Goal: Task Accomplishment & Management: Use online tool/utility

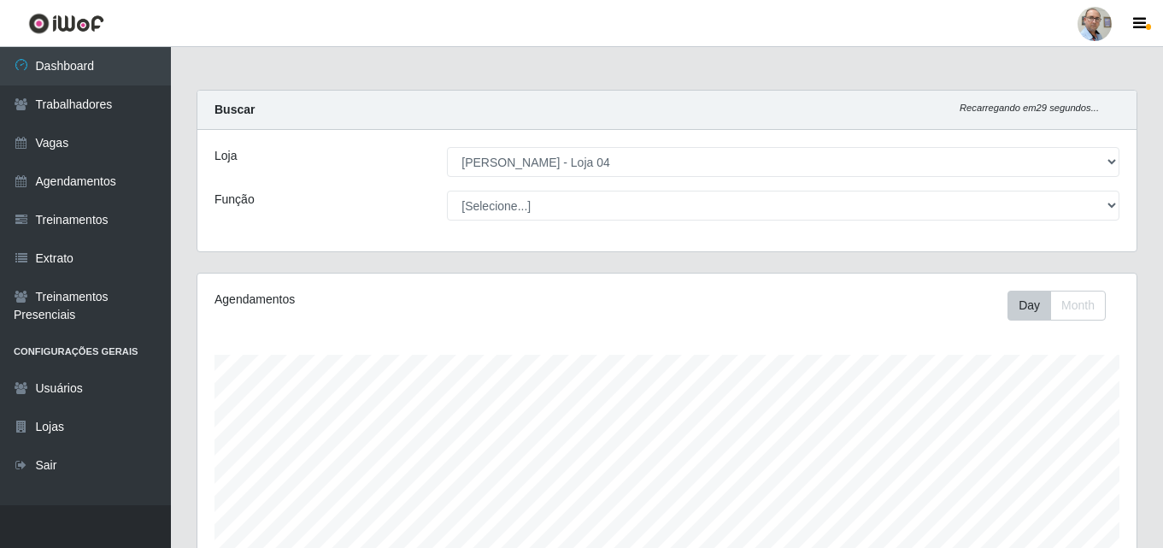
select select "251"
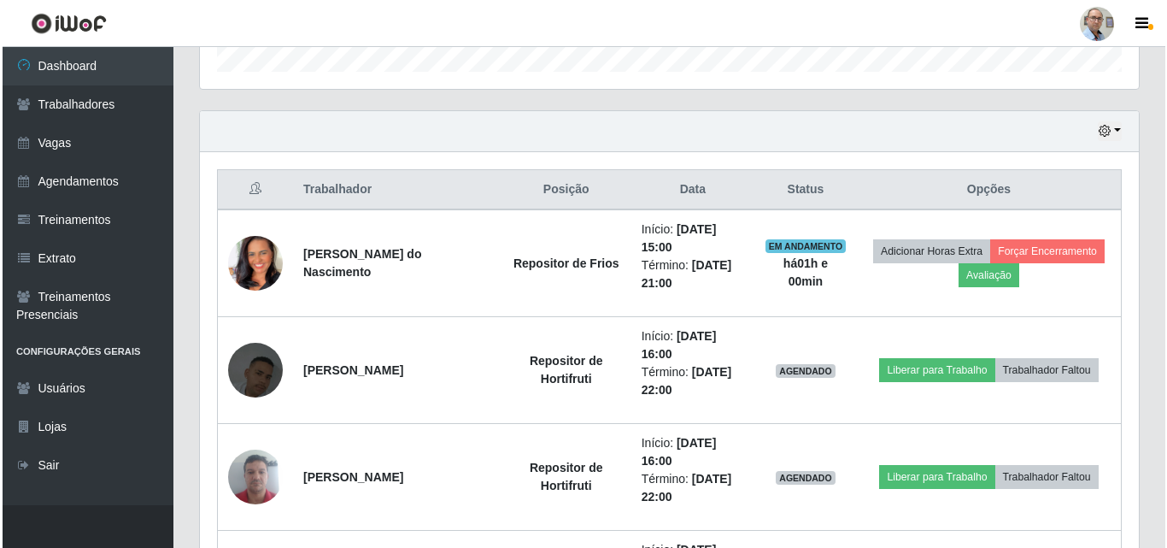
scroll to position [539, 0]
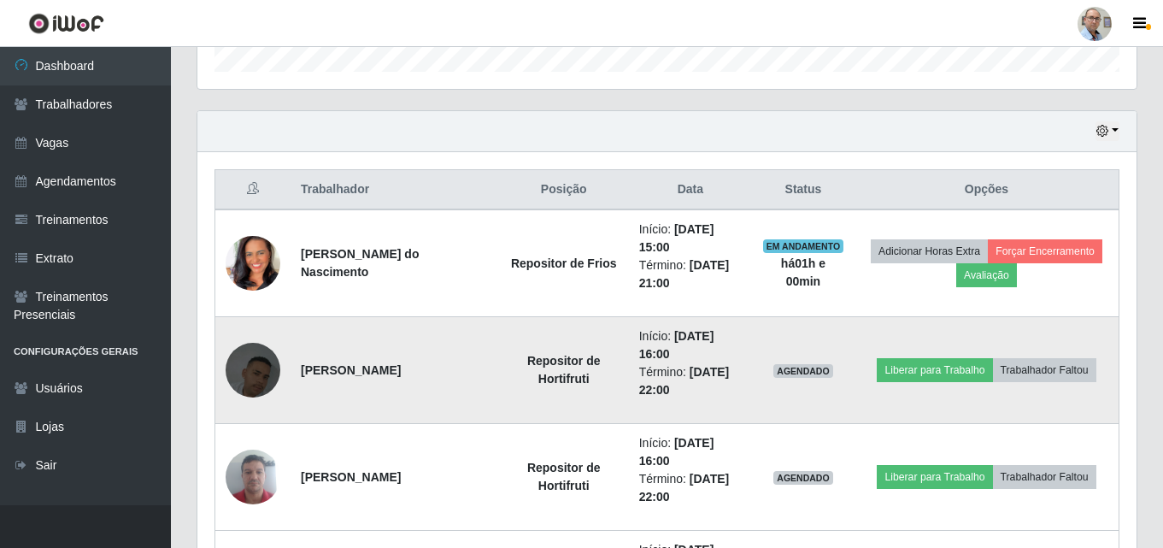
click at [247, 363] on img at bounding box center [253, 369] width 55 height 97
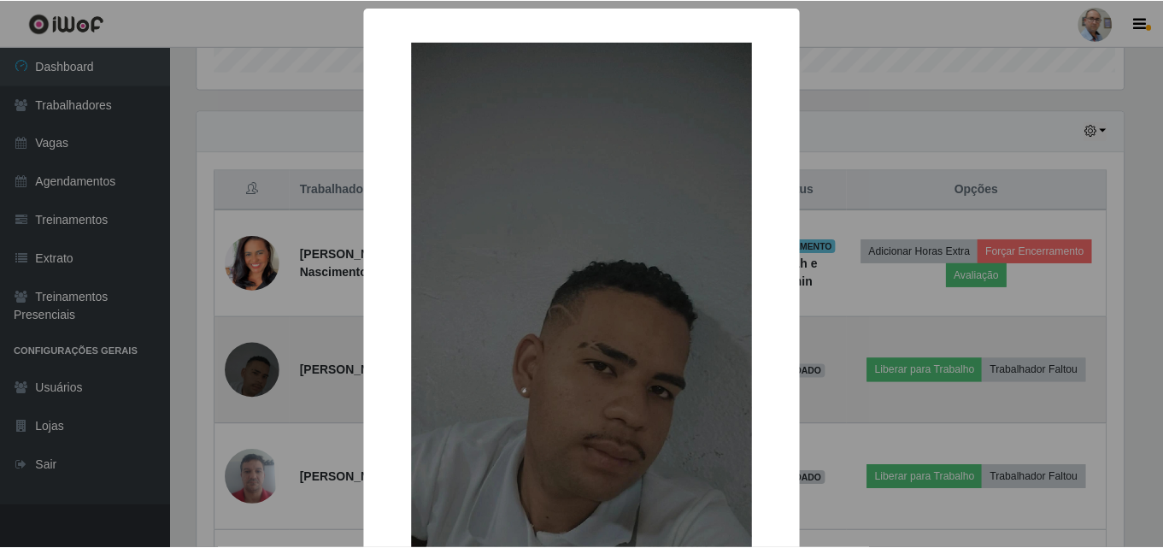
scroll to position [355, 931]
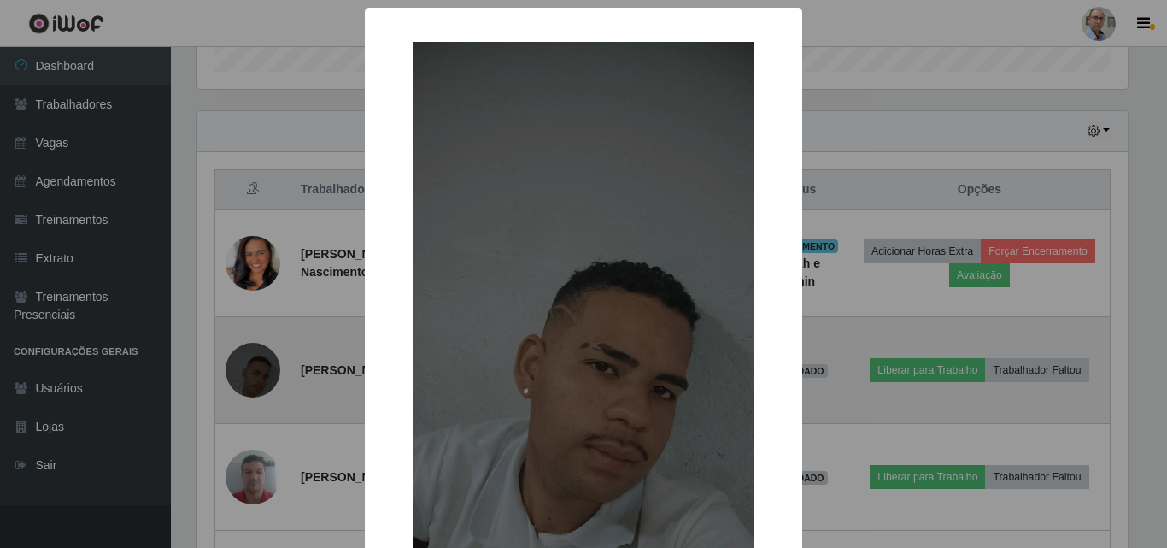
click at [247, 363] on div "× OK Cancel" at bounding box center [583, 274] width 1167 height 548
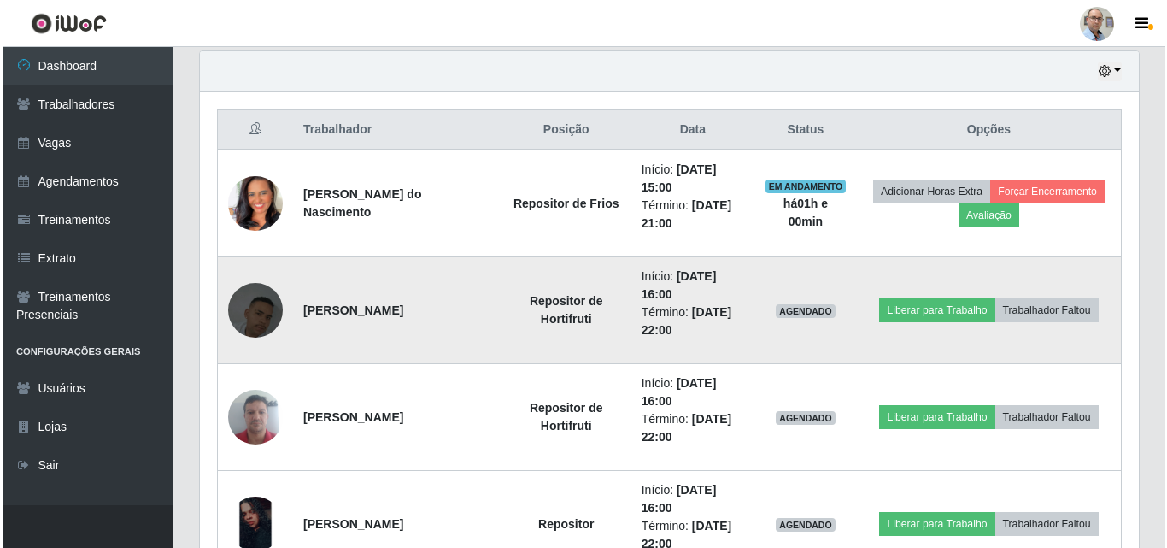
scroll to position [710, 0]
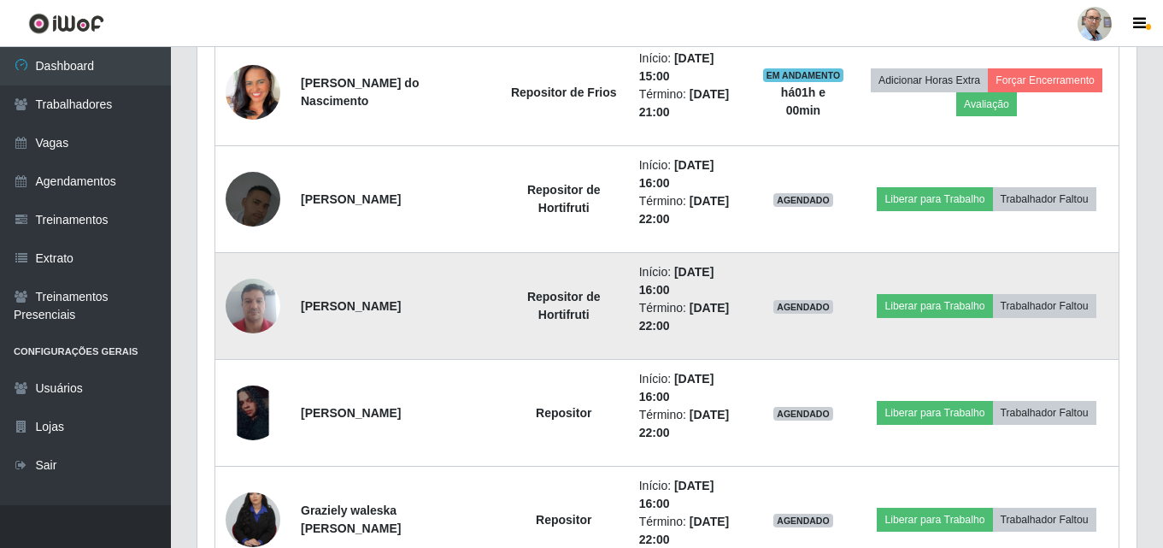
click at [272, 301] on img at bounding box center [253, 305] width 55 height 73
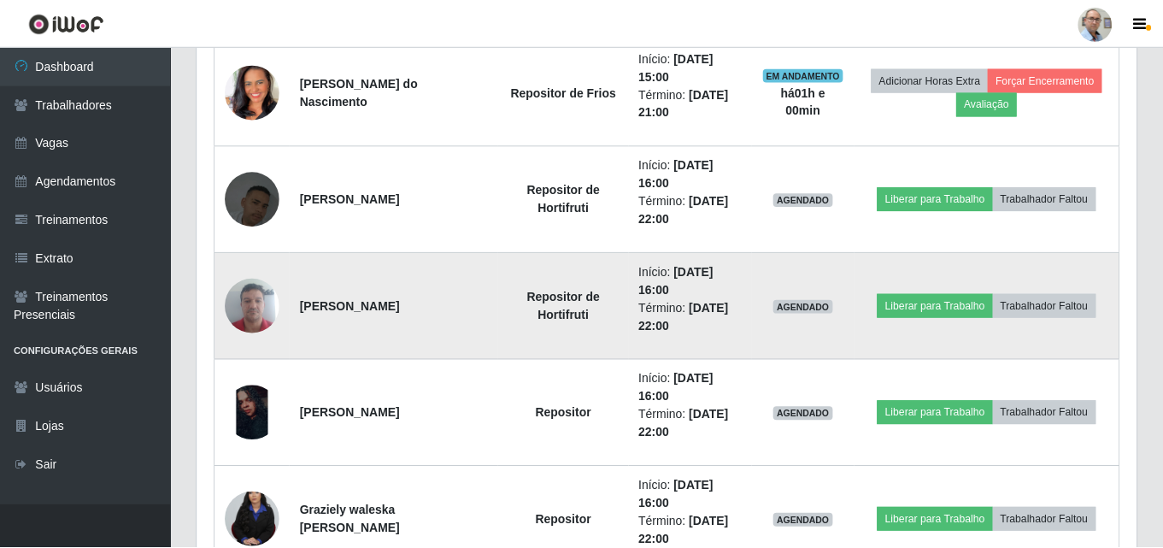
scroll to position [355, 931]
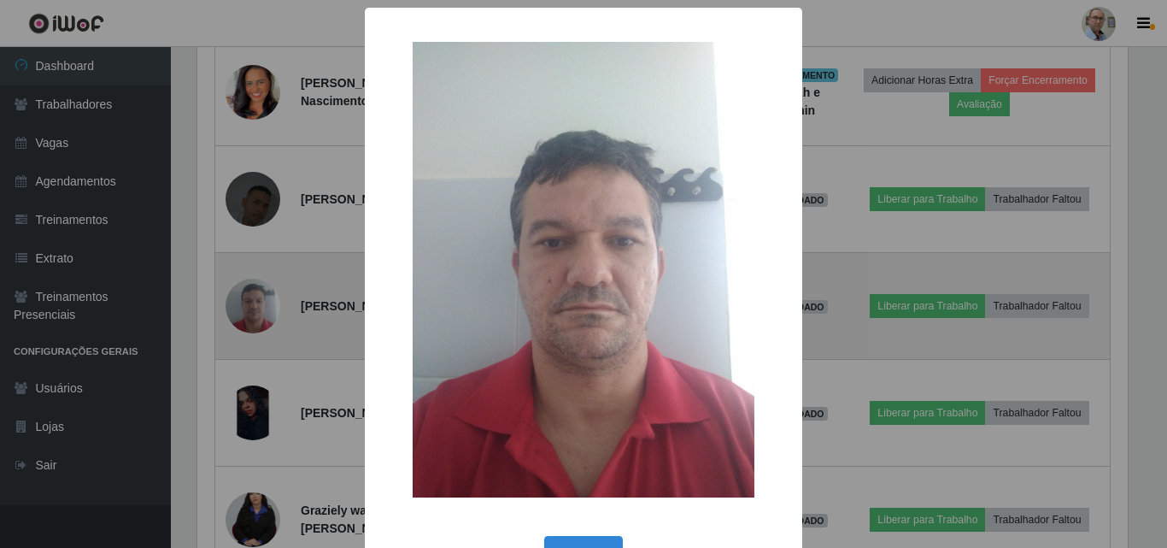
click at [272, 301] on div "× OK Cancel" at bounding box center [583, 274] width 1167 height 548
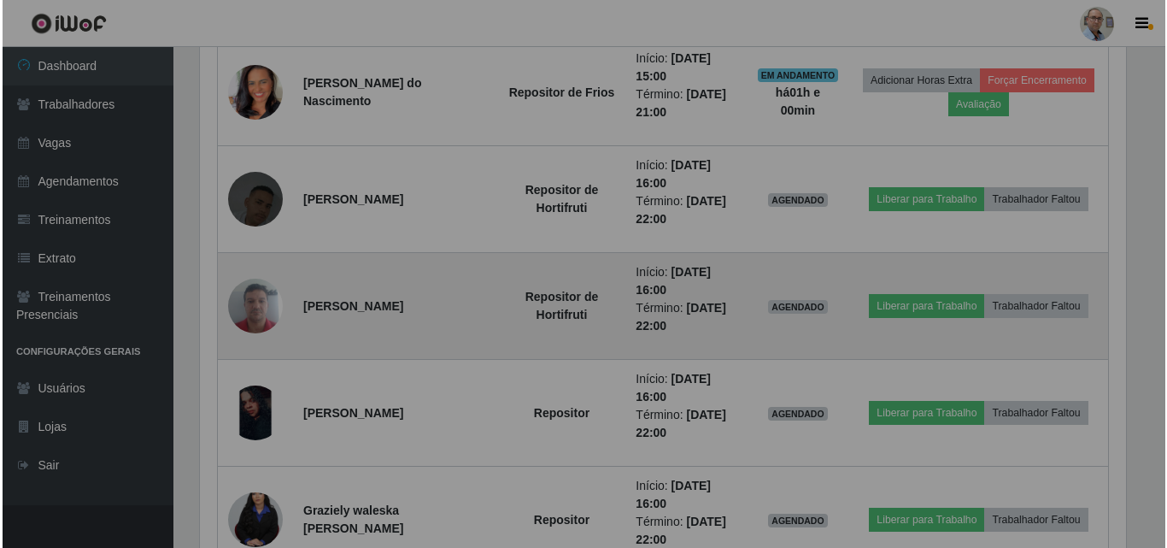
scroll to position [355, 939]
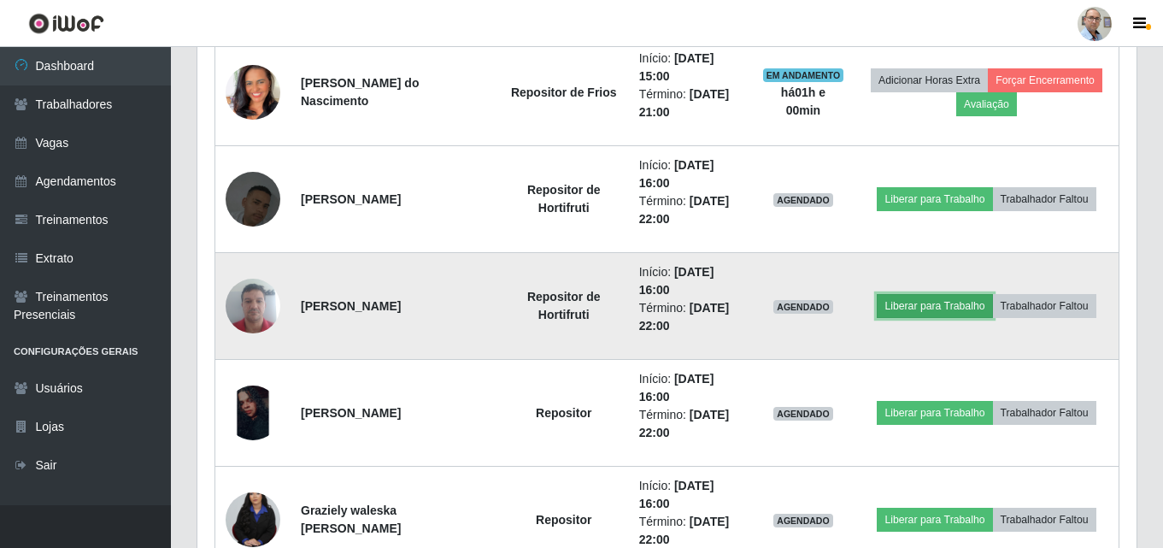
click at [948, 309] on button "Liberar para Trabalho" at bounding box center [934, 306] width 115 height 24
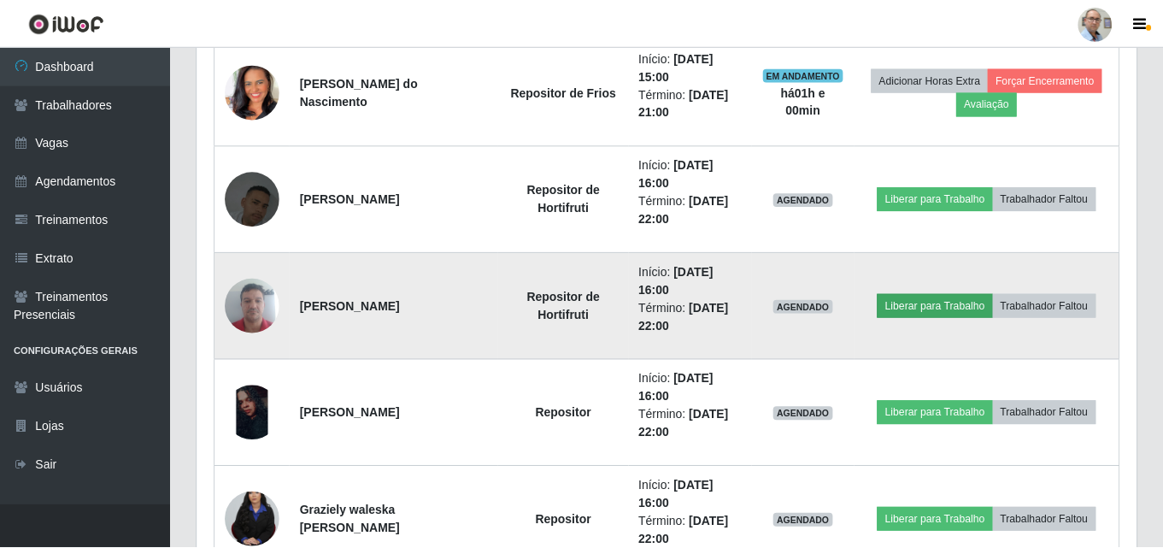
scroll to position [355, 931]
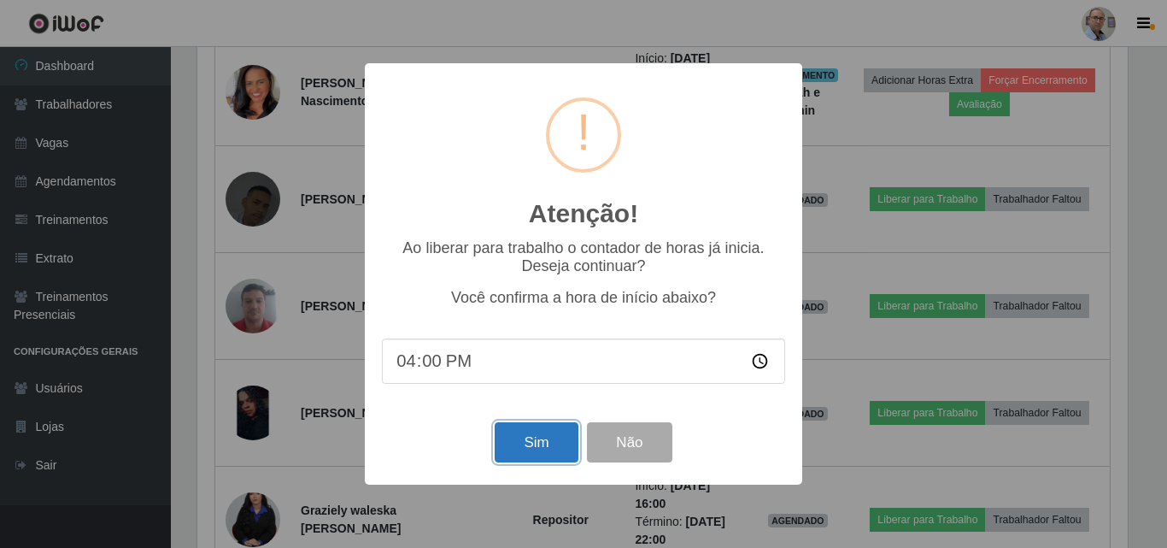
click at [520, 440] on button "Sim" at bounding box center [536, 442] width 83 height 40
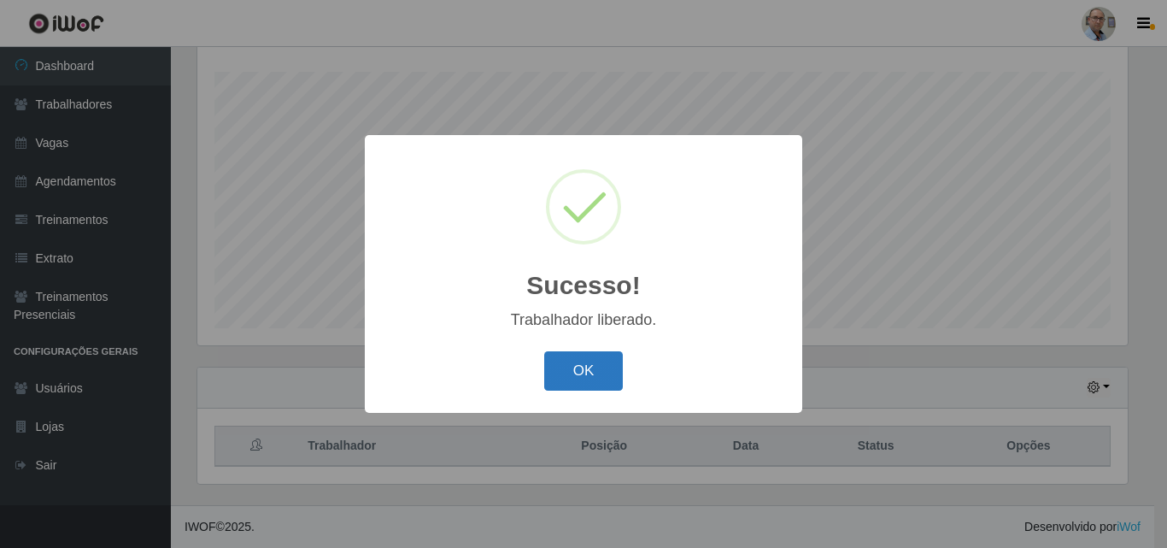
click at [596, 384] on button "OK" at bounding box center [583, 371] width 79 height 40
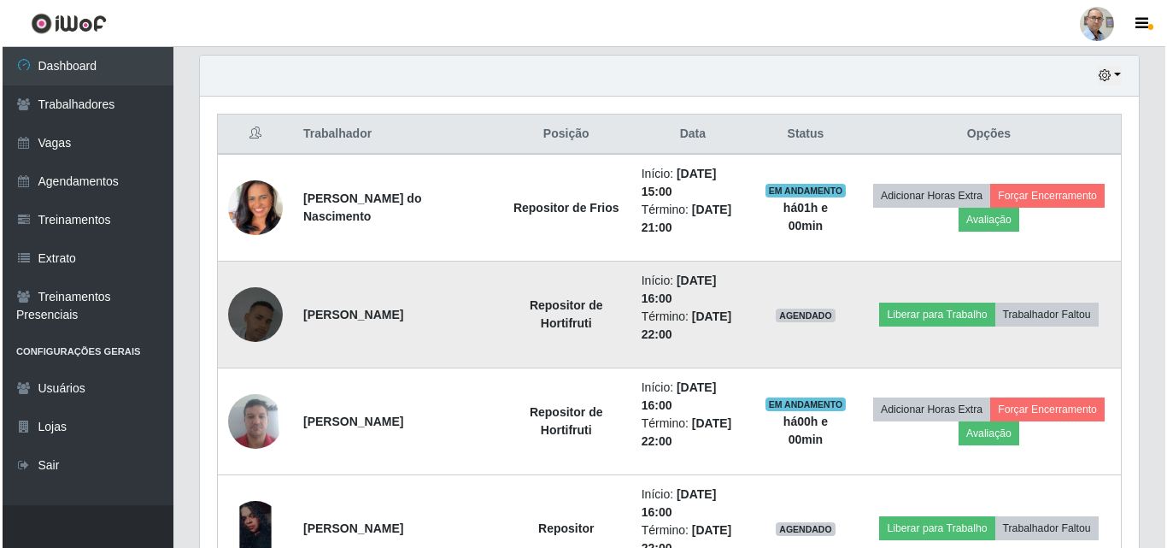
scroll to position [625, 0]
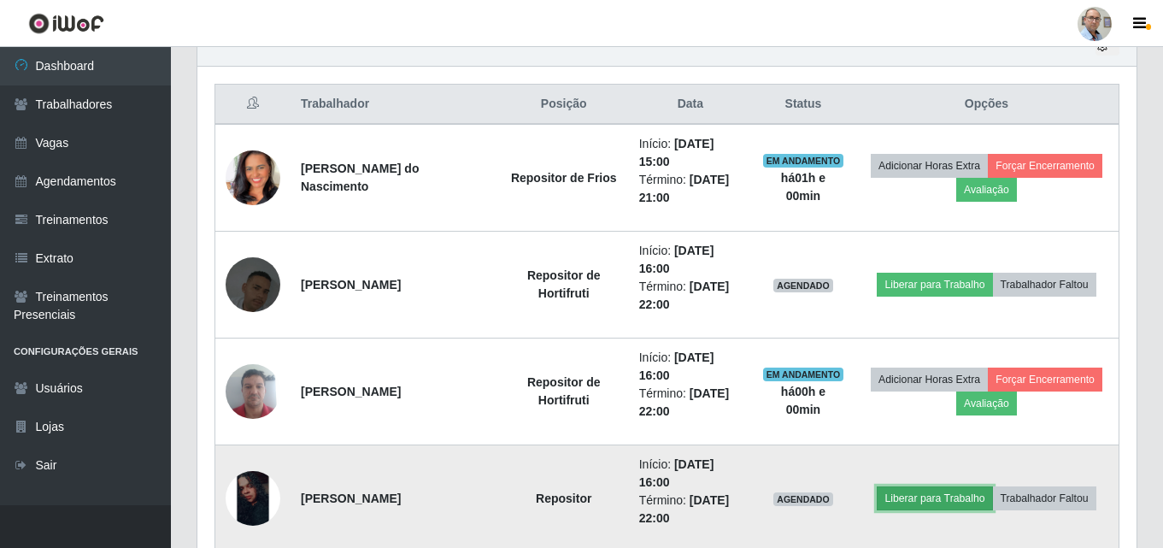
click at [957, 505] on button "Liberar para Trabalho" at bounding box center [934, 498] width 115 height 24
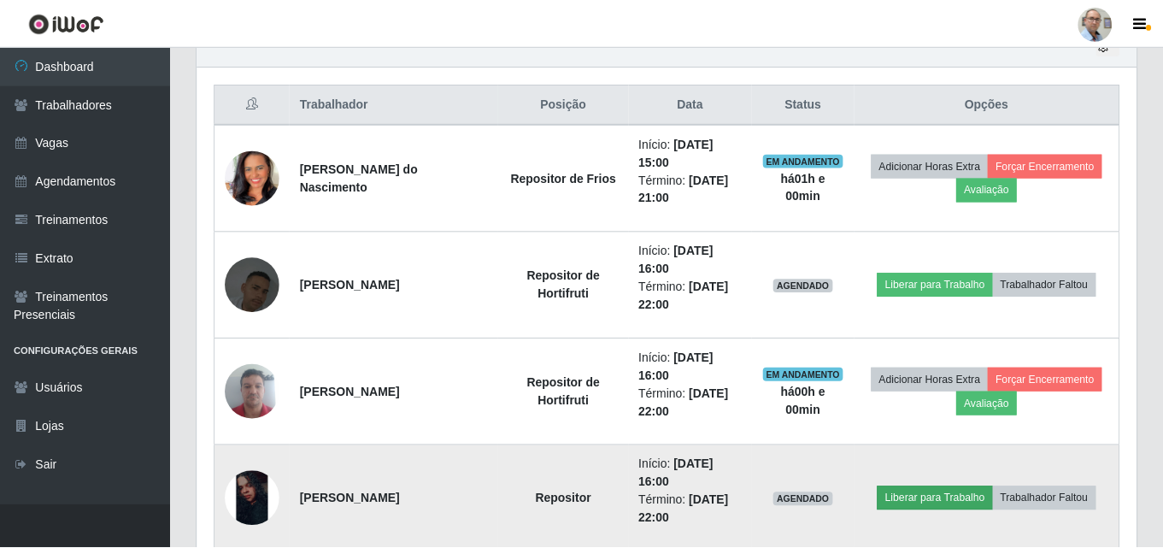
scroll to position [355, 931]
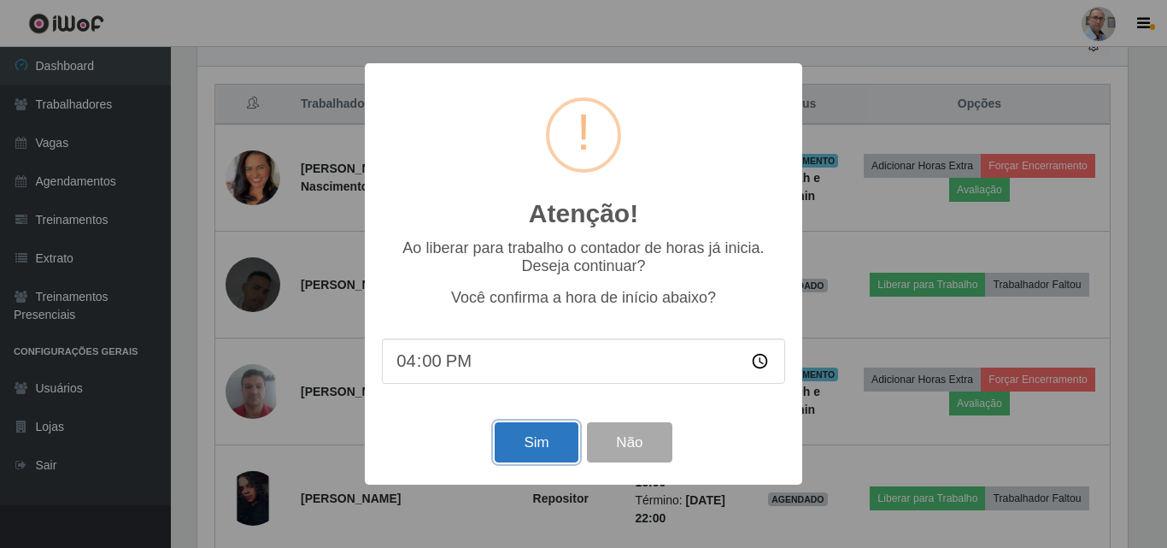
click at [544, 446] on button "Sim" at bounding box center [536, 442] width 83 height 40
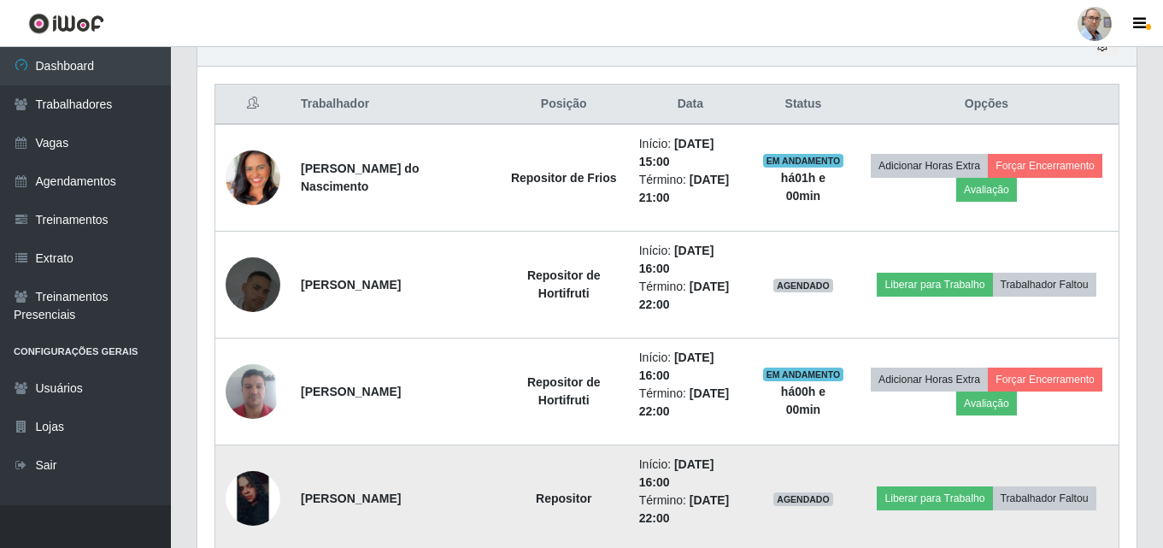
scroll to position [0, 0]
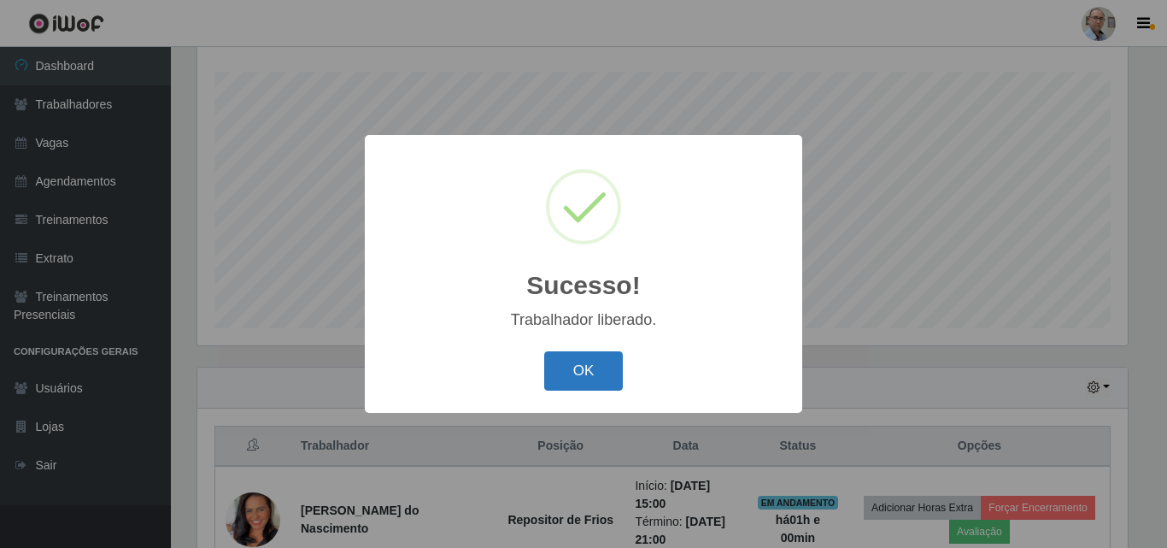
click at [600, 377] on button "OK" at bounding box center [583, 371] width 79 height 40
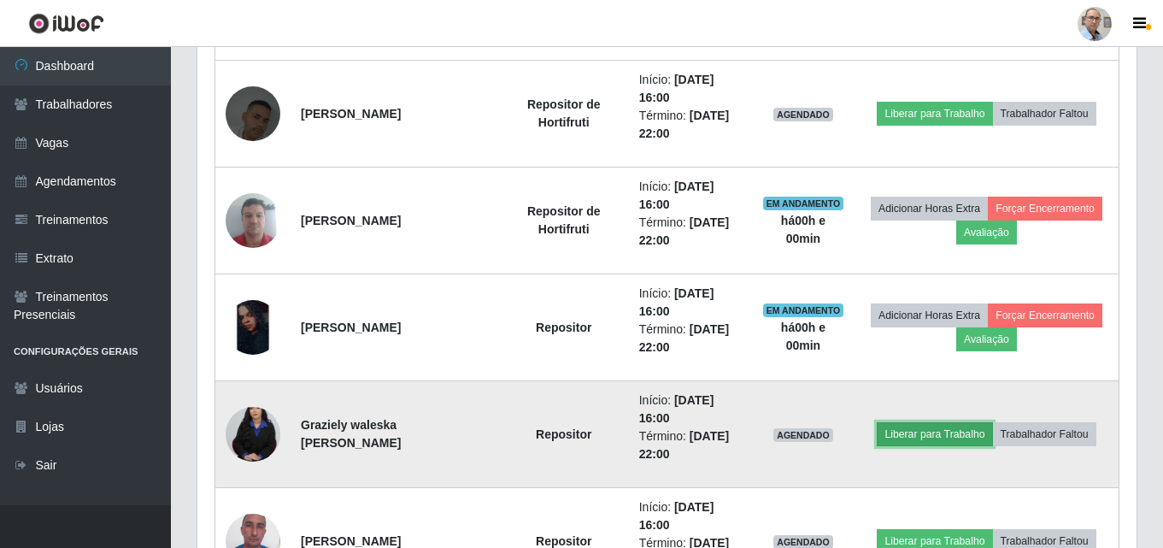
click at [926, 431] on button "Liberar para Trabalho" at bounding box center [934, 434] width 115 height 24
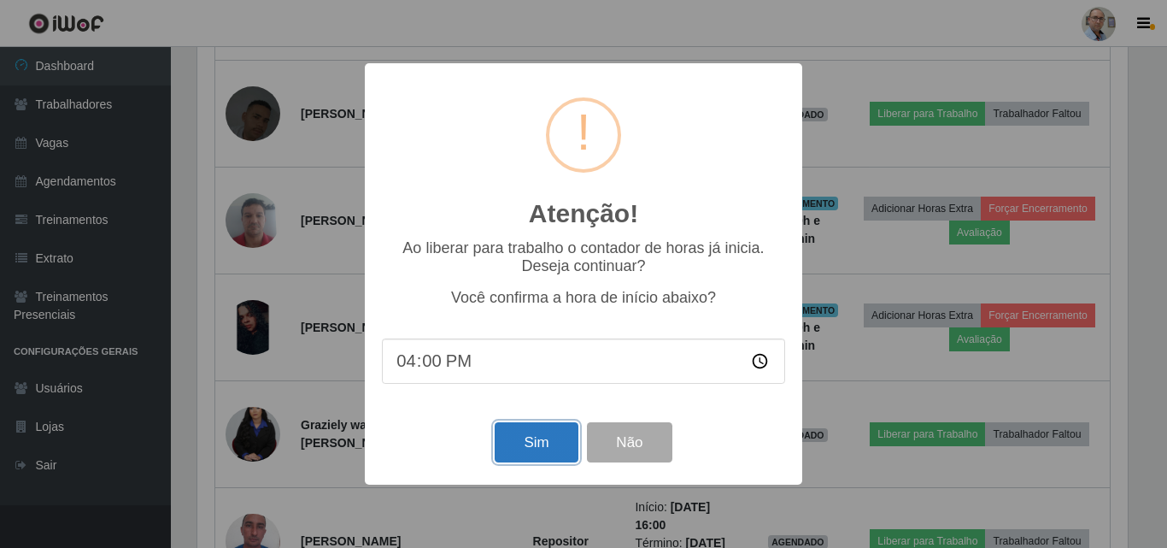
click at [509, 448] on button "Sim" at bounding box center [536, 442] width 83 height 40
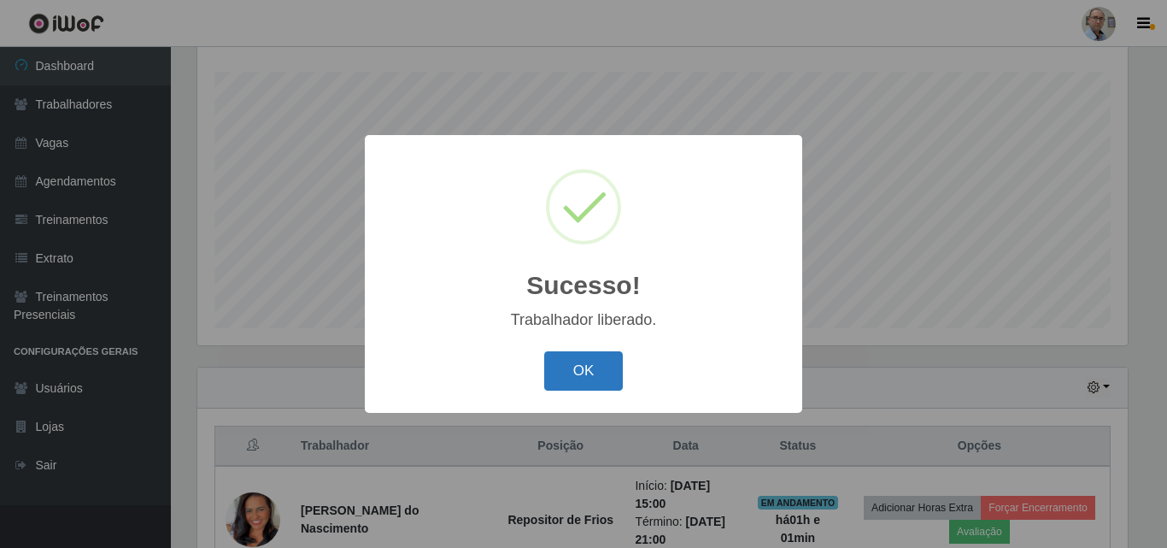
click at [613, 382] on button "OK" at bounding box center [583, 371] width 79 height 40
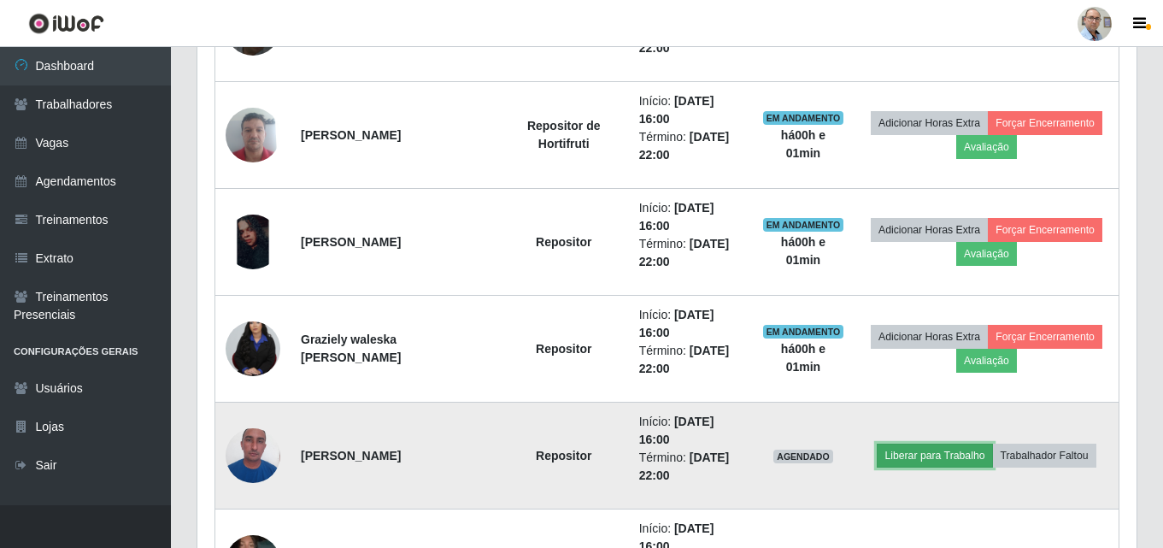
click at [950, 455] on button "Liberar para Trabalho" at bounding box center [934, 456] width 115 height 24
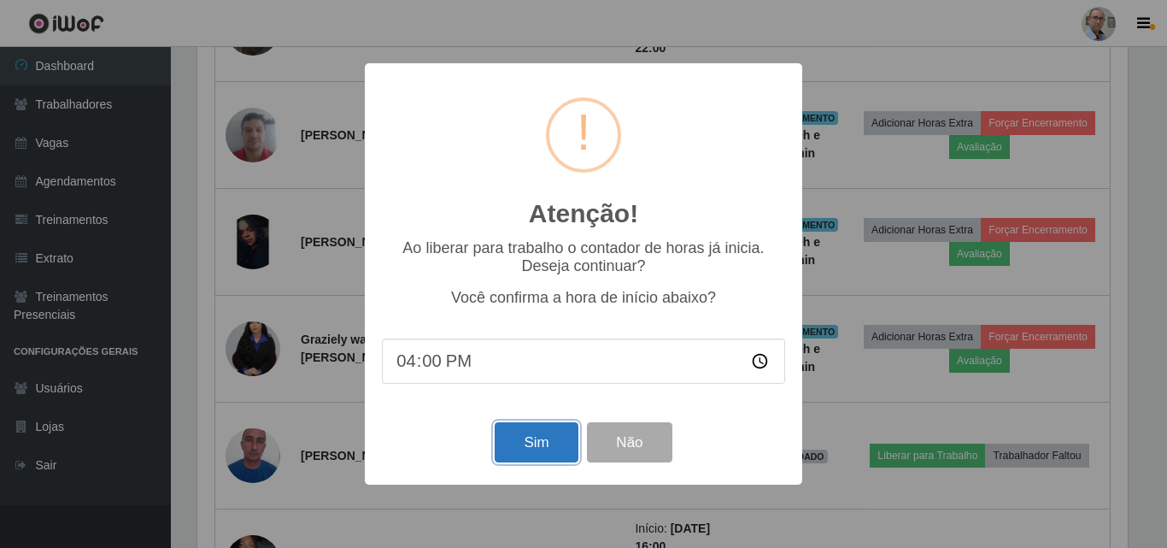
click at [538, 443] on button "Sim" at bounding box center [536, 442] width 83 height 40
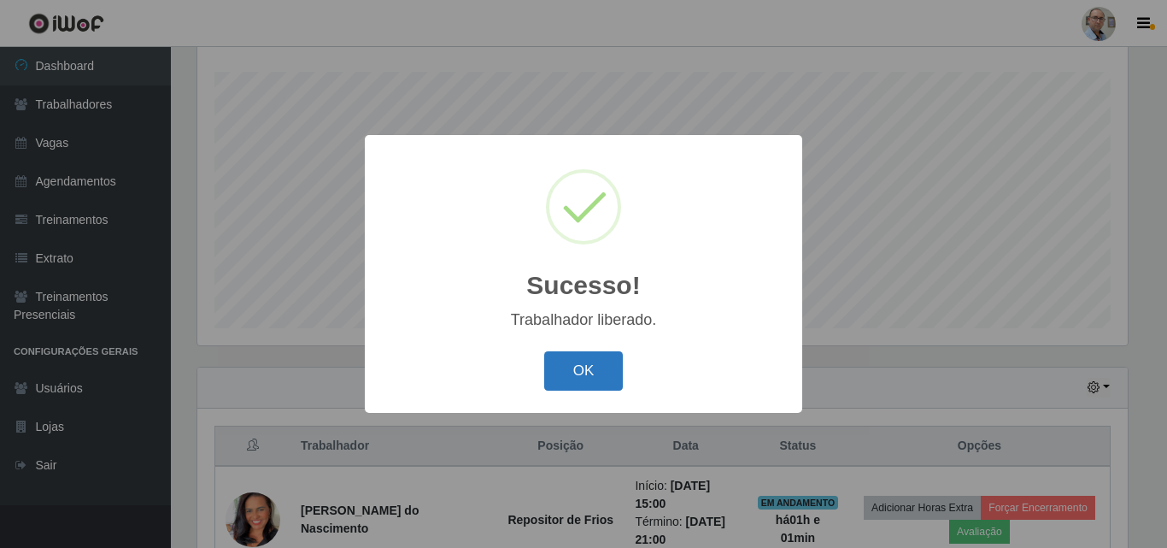
click at [578, 377] on button "OK" at bounding box center [583, 371] width 79 height 40
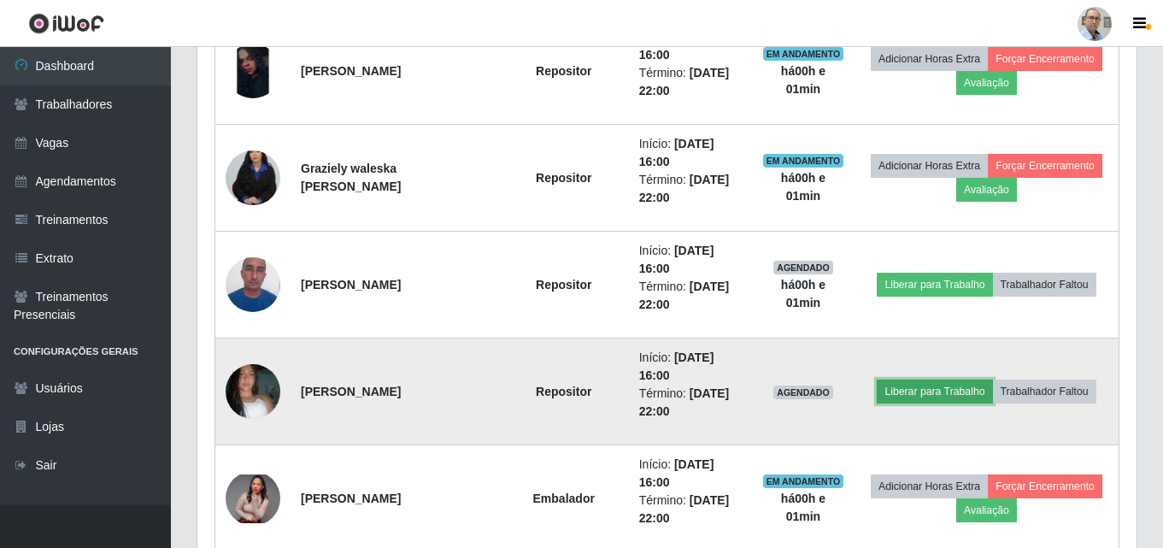
click at [929, 389] on button "Liberar para Trabalho" at bounding box center [934, 391] width 115 height 24
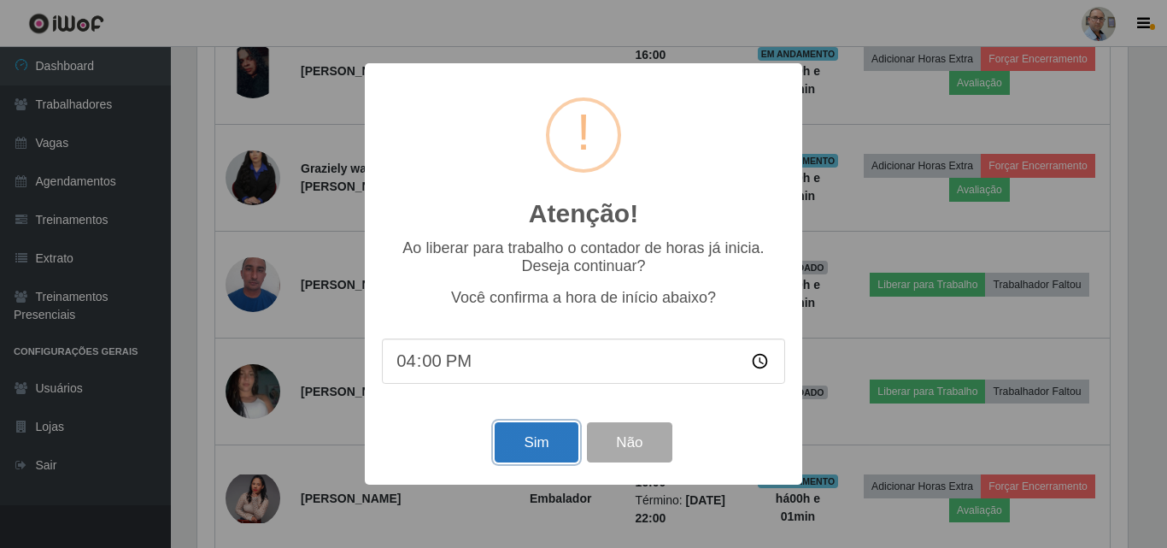
click at [528, 437] on button "Sim" at bounding box center [536, 442] width 83 height 40
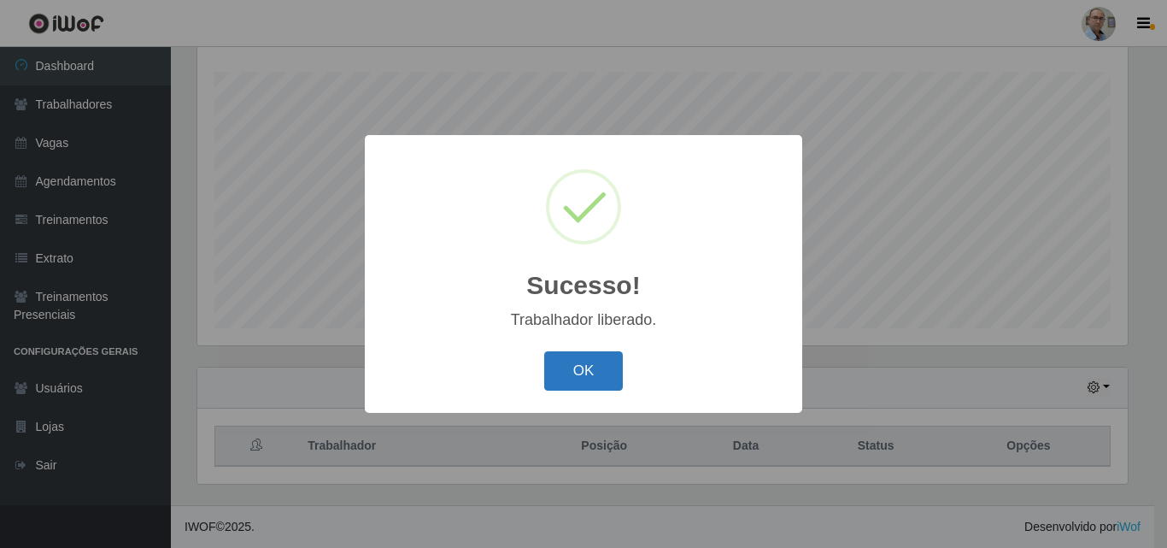
click at [582, 373] on button "OK" at bounding box center [583, 371] width 79 height 40
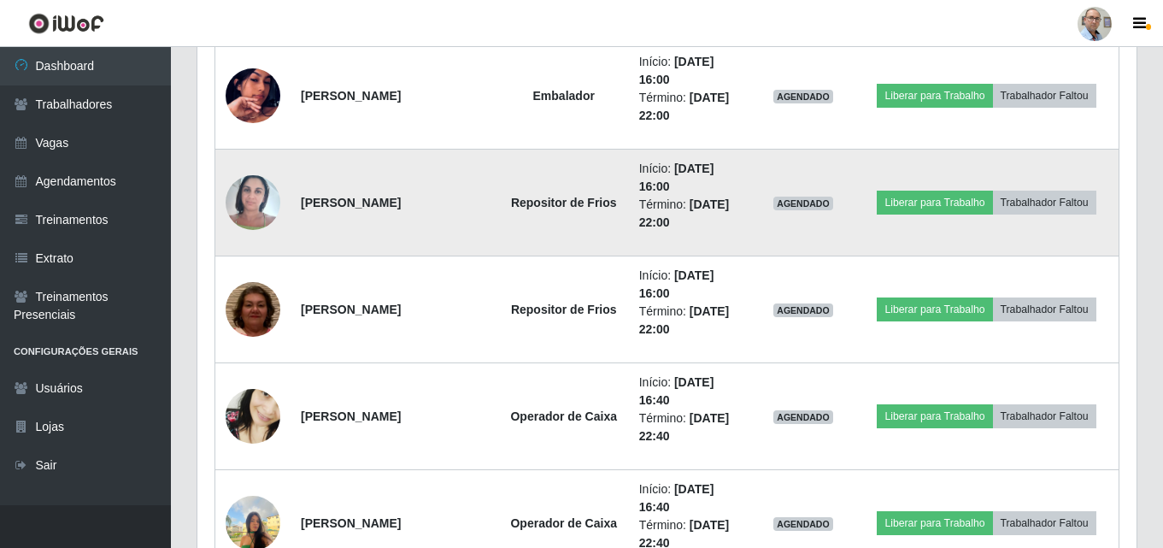
scroll to position [1907, 0]
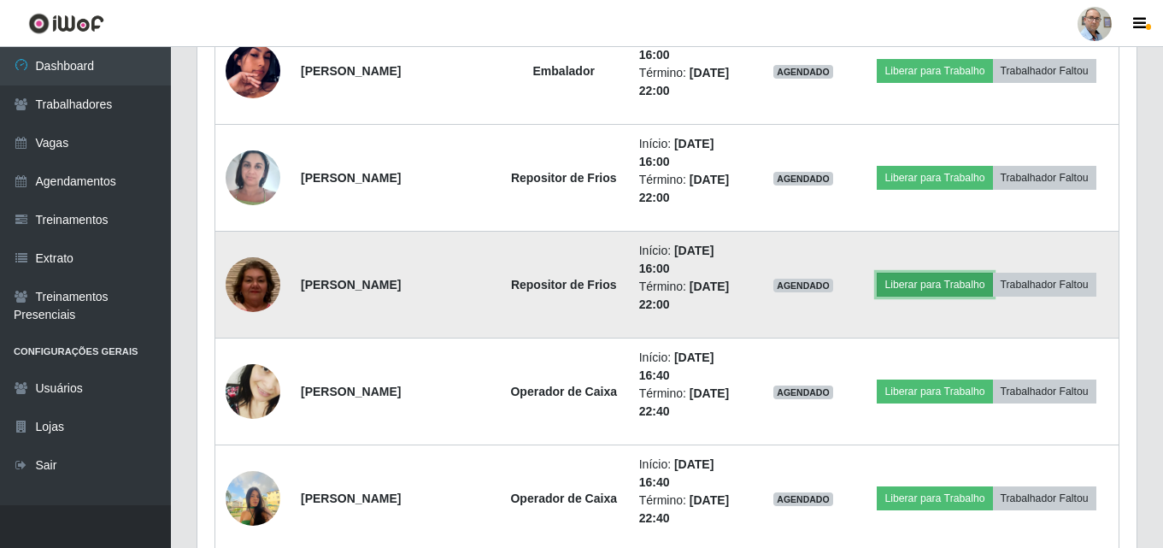
click at [924, 285] on button "Liberar para Trabalho" at bounding box center [934, 285] width 115 height 24
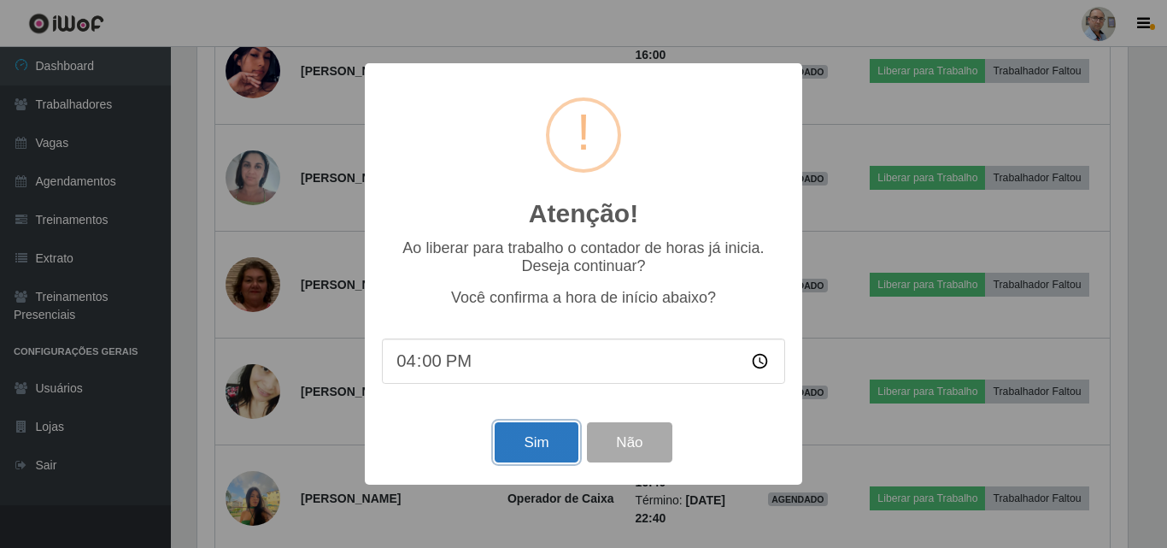
click at [562, 445] on button "Sim" at bounding box center [536, 442] width 83 height 40
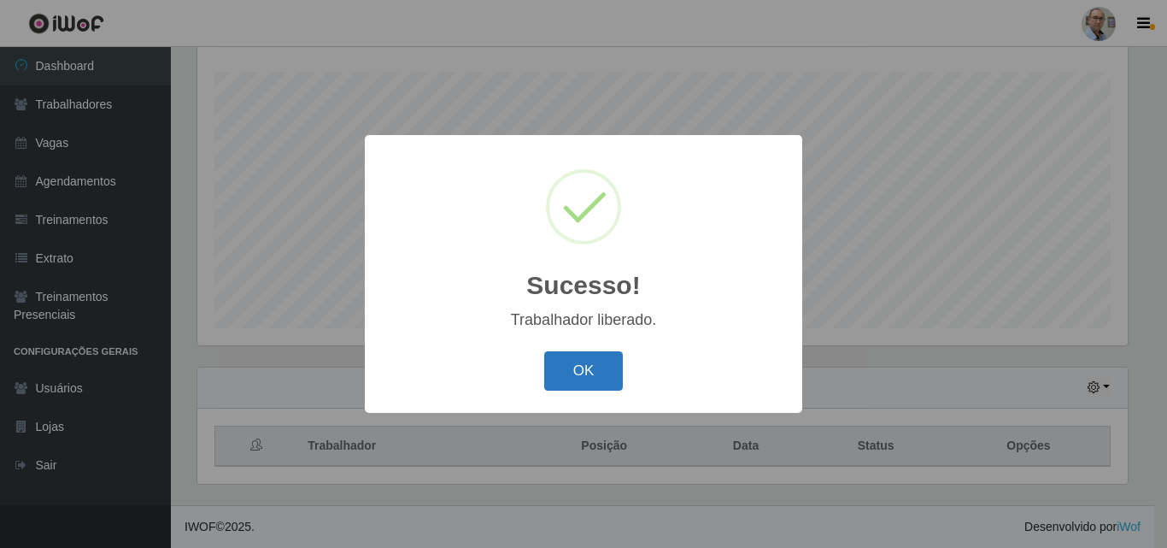
click at [573, 367] on button "OK" at bounding box center [583, 371] width 79 height 40
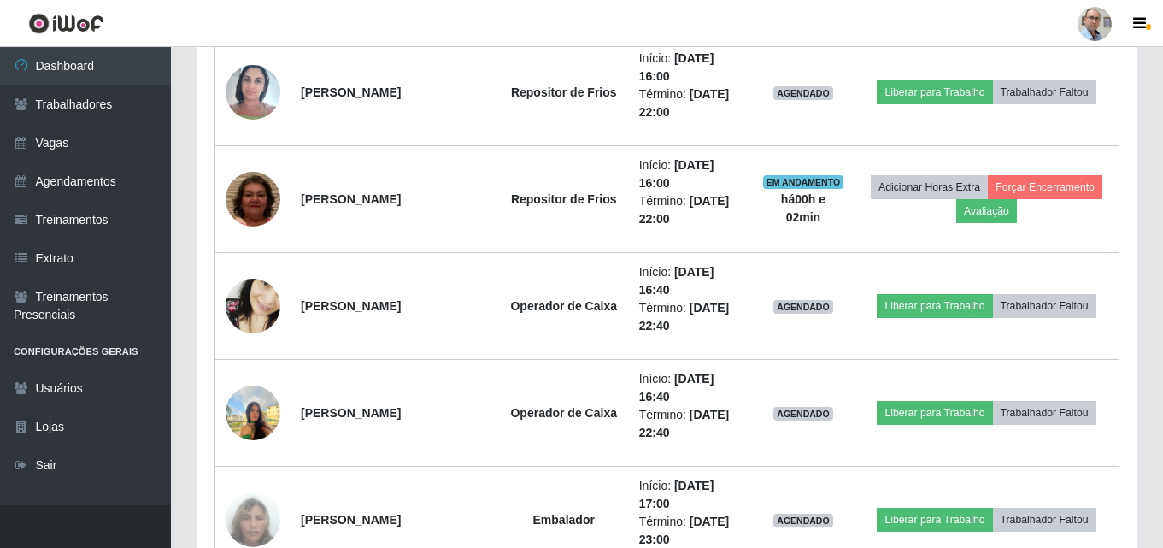
scroll to position [1907, 0]
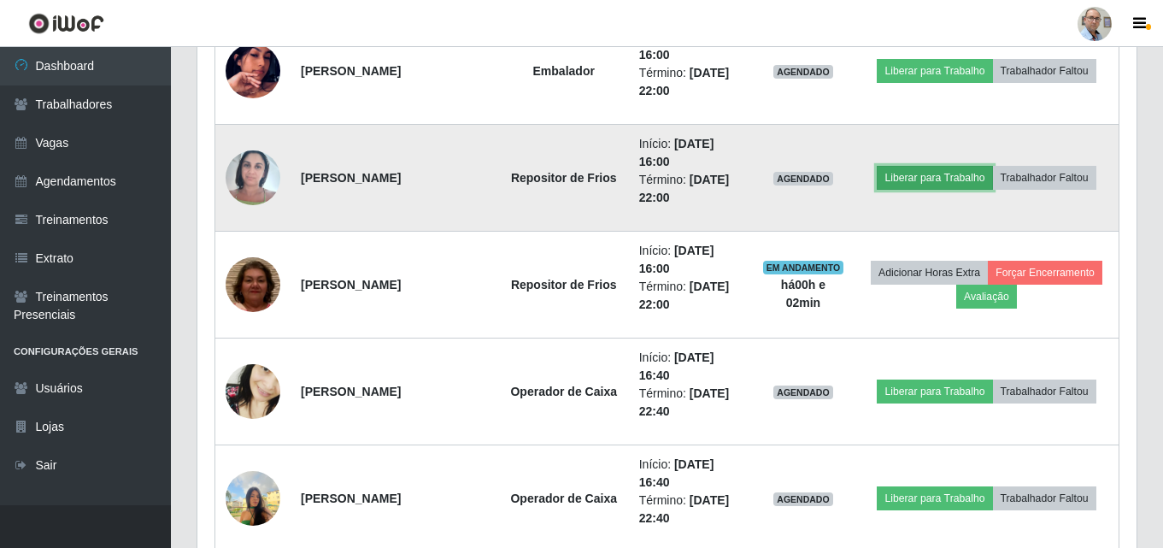
click at [919, 171] on button "Liberar para Trabalho" at bounding box center [934, 178] width 115 height 24
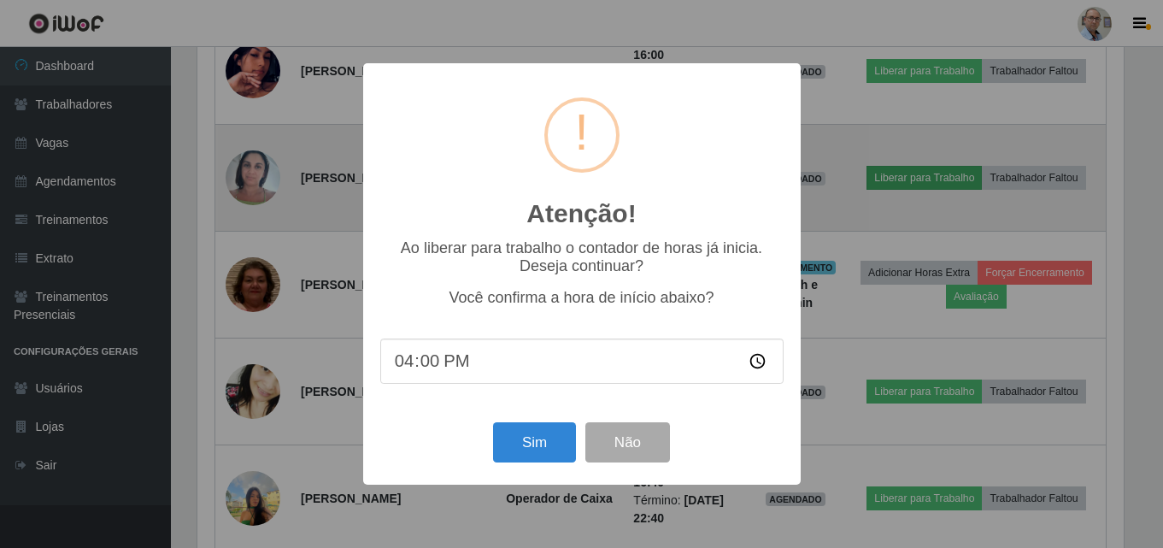
scroll to position [355, 931]
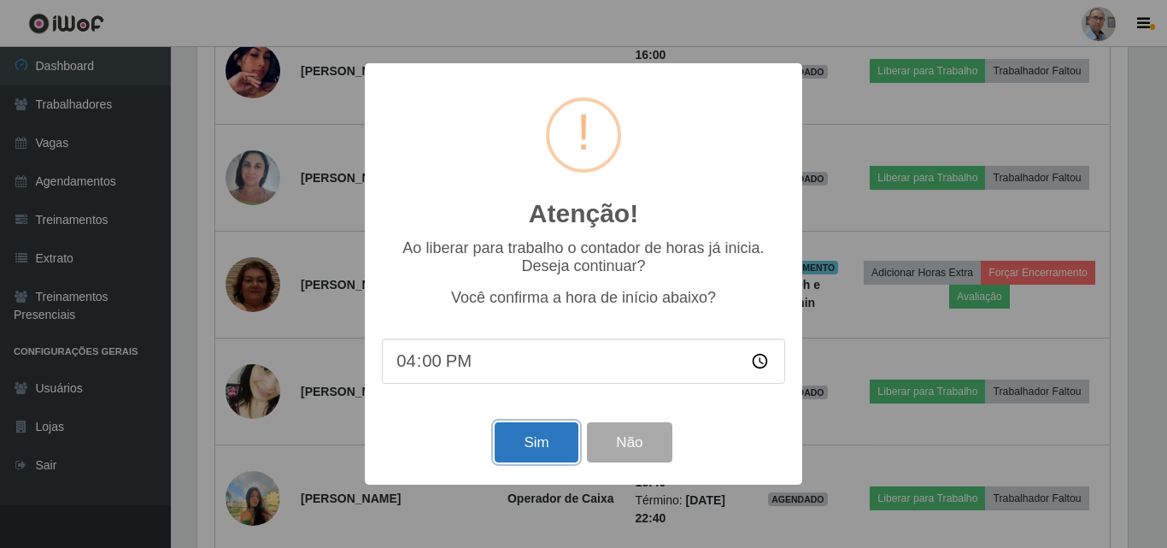
click at [533, 455] on button "Sim" at bounding box center [536, 442] width 83 height 40
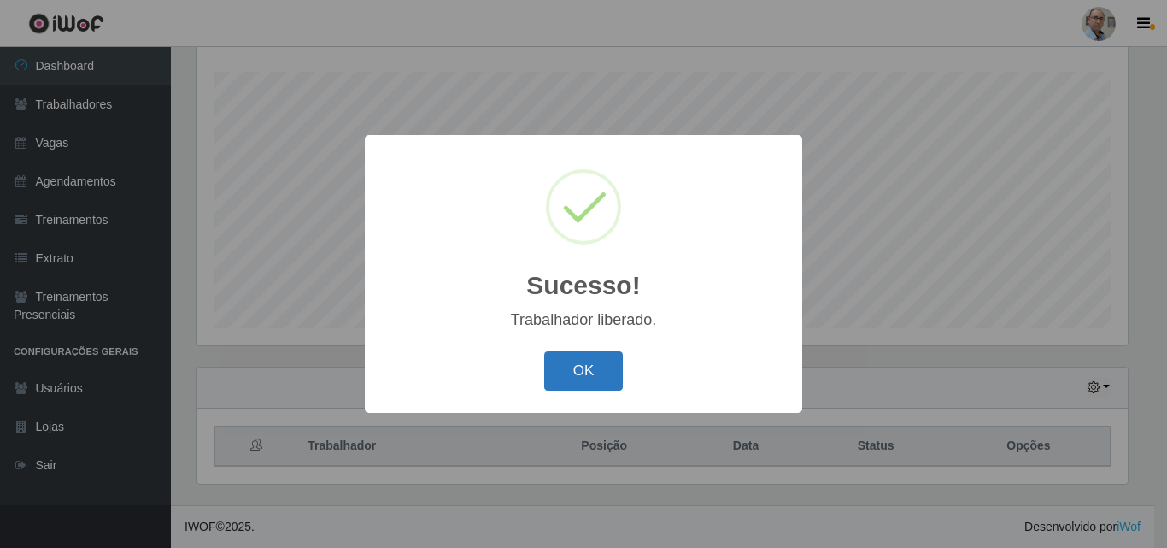
click at [611, 365] on button "OK" at bounding box center [583, 371] width 79 height 40
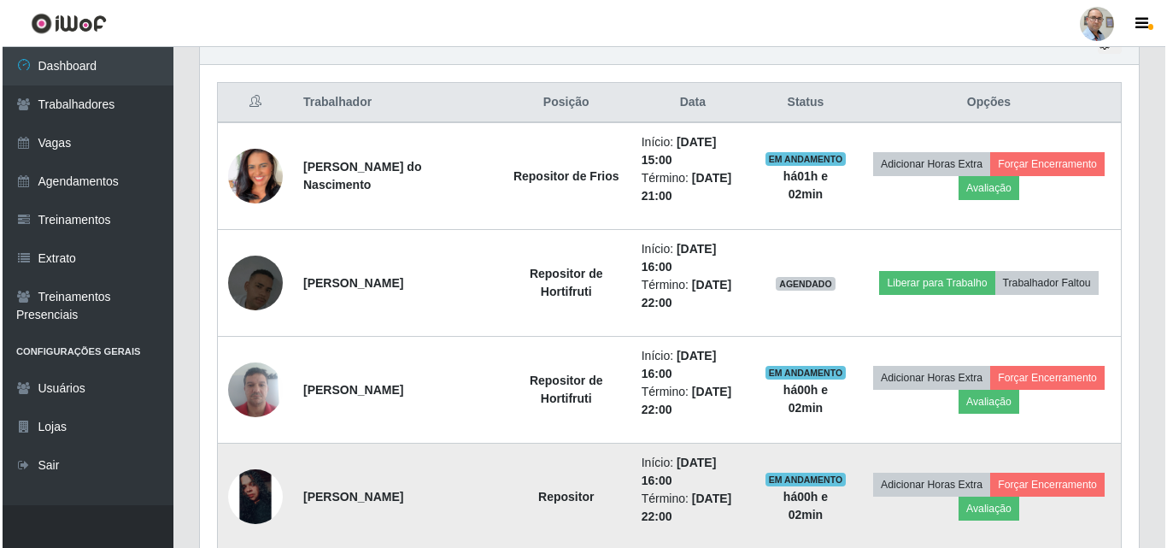
scroll to position [625, 0]
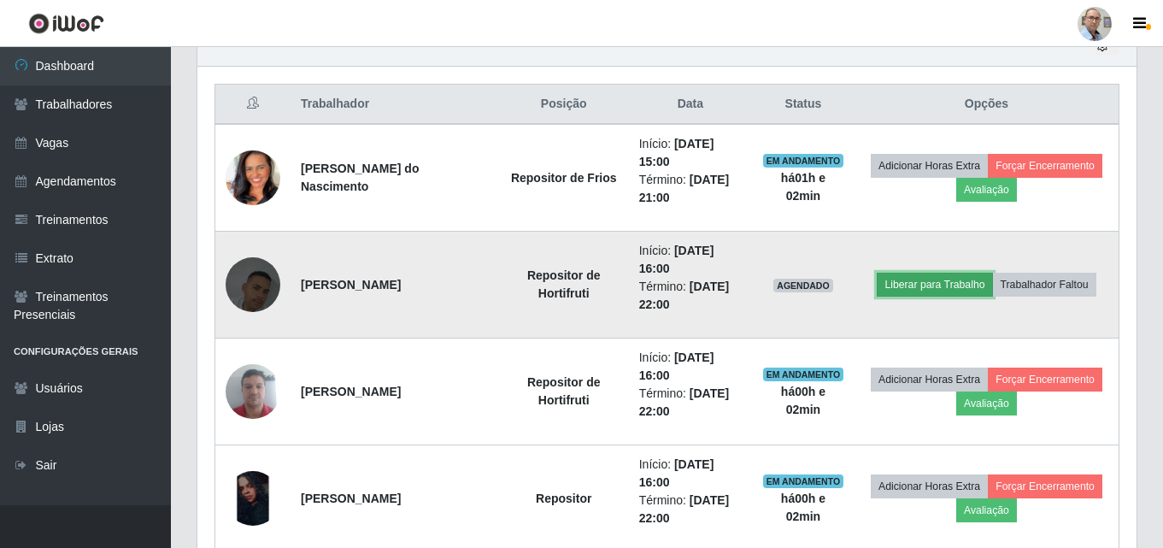
click at [922, 280] on button "Liberar para Trabalho" at bounding box center [934, 285] width 115 height 24
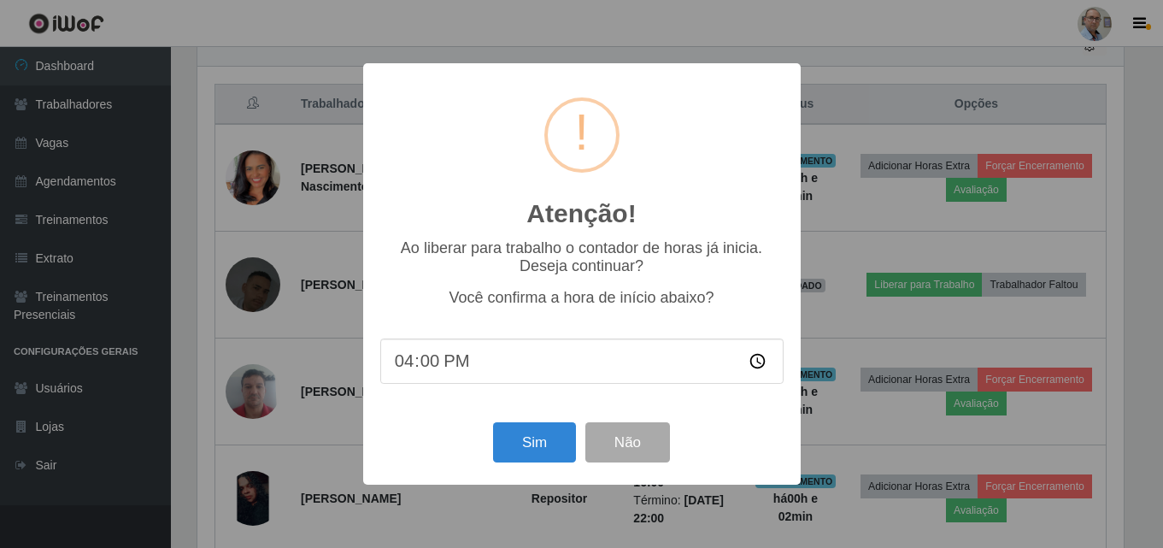
scroll to position [355, 931]
click at [533, 439] on button "Sim" at bounding box center [536, 442] width 83 height 40
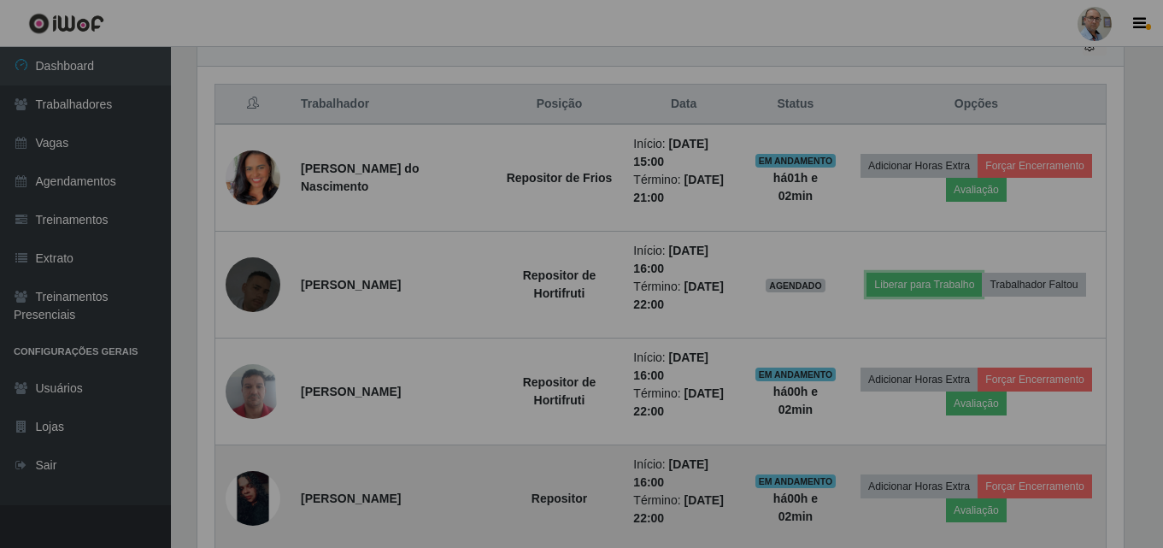
scroll to position [355, 939]
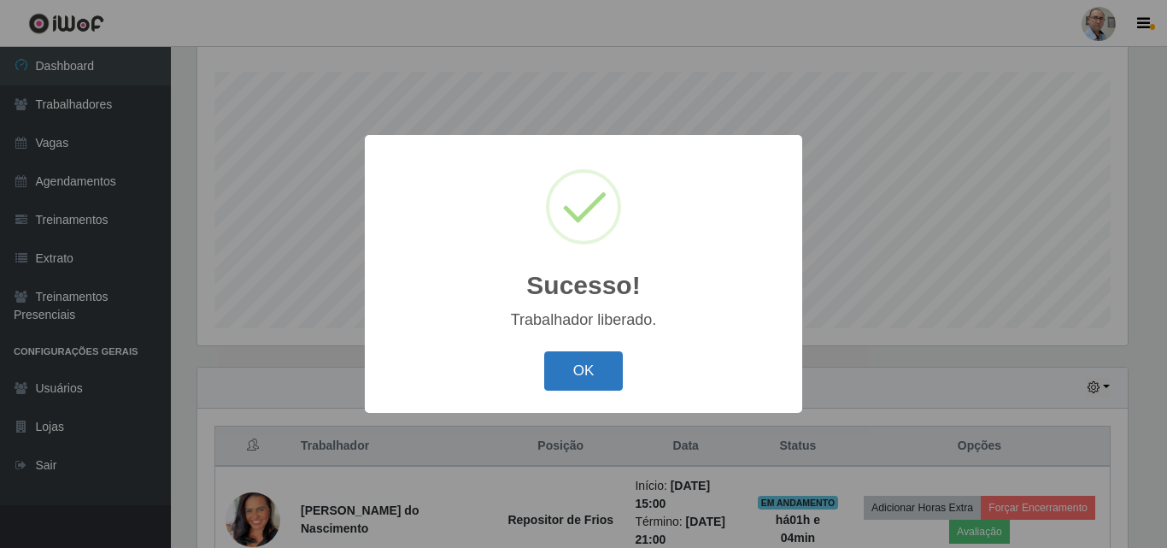
click at [589, 380] on button "OK" at bounding box center [583, 371] width 79 height 40
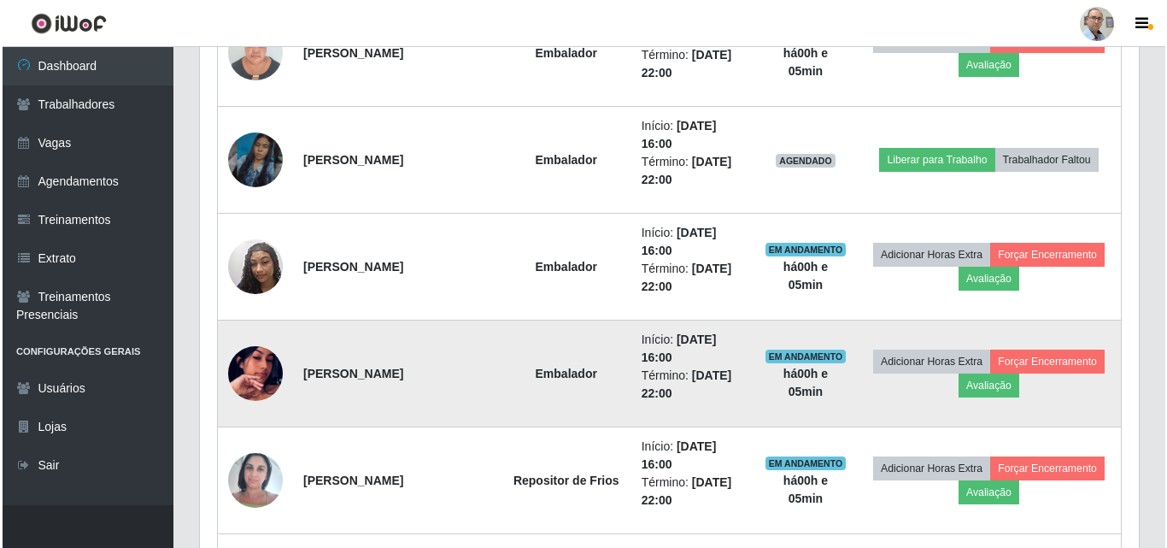
scroll to position [1394, 0]
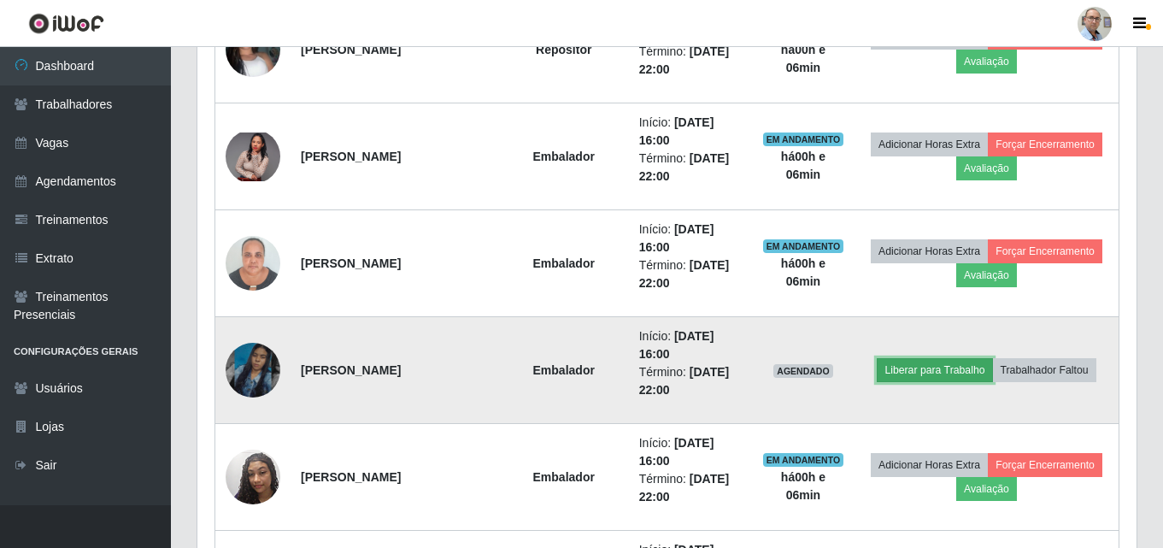
click at [943, 361] on button "Liberar para Trabalho" at bounding box center [934, 370] width 115 height 24
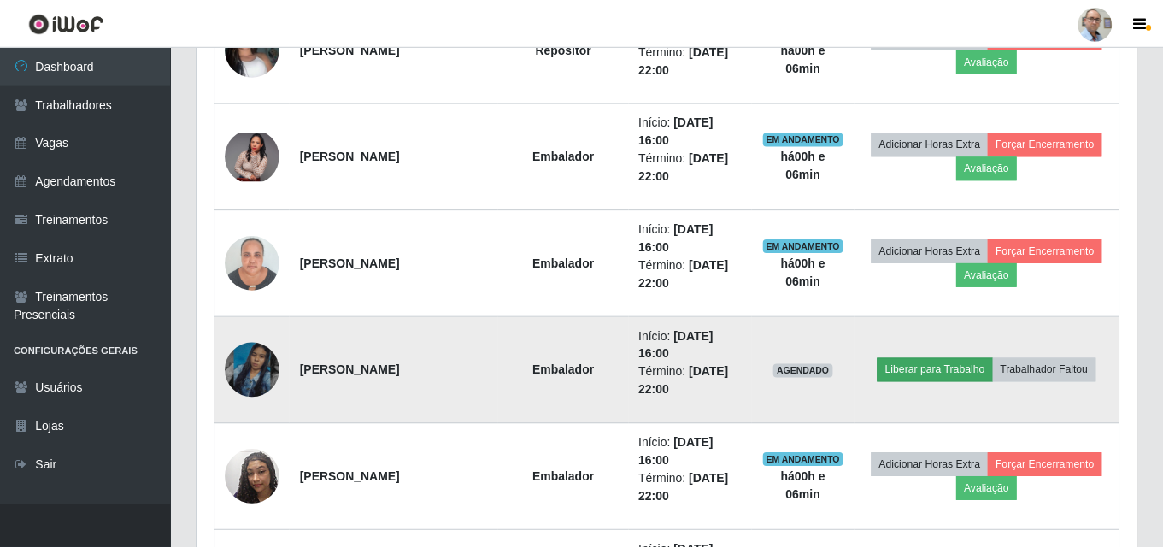
scroll to position [355, 931]
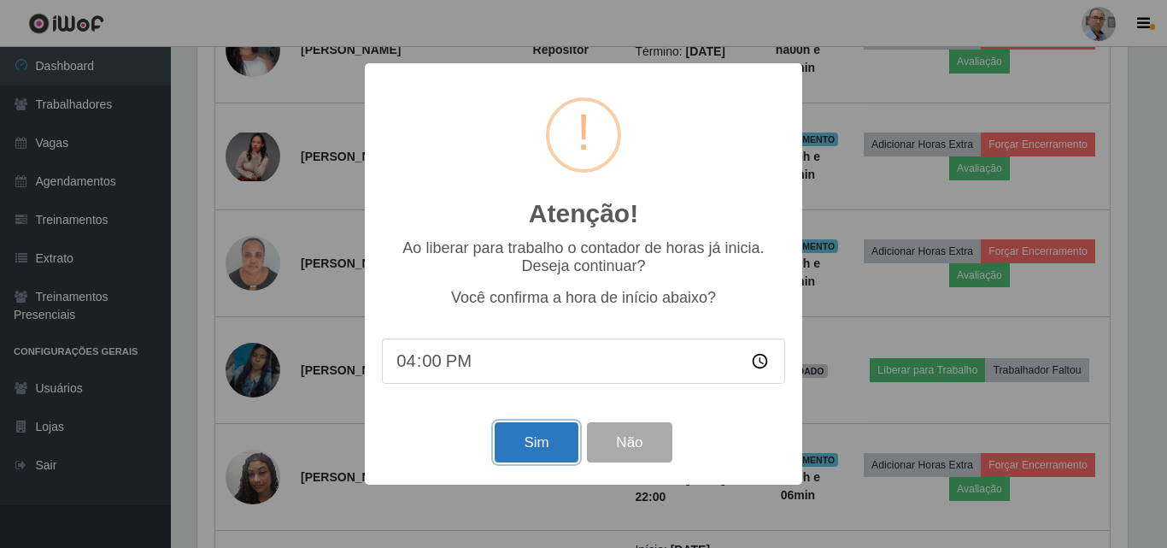
click at [538, 451] on button "Sim" at bounding box center [536, 442] width 83 height 40
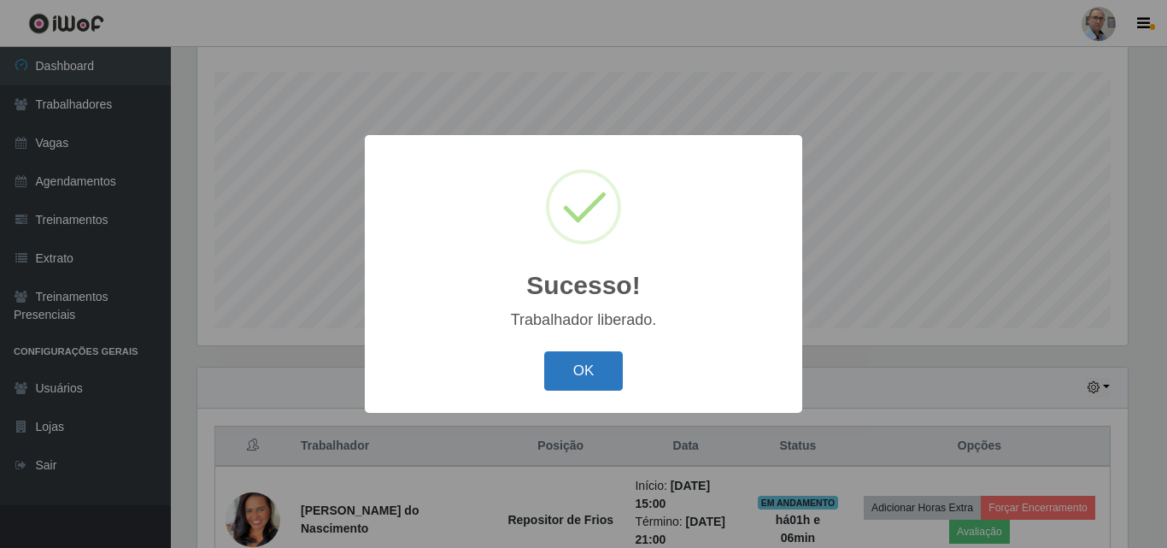
click at [609, 382] on button "OK" at bounding box center [583, 371] width 79 height 40
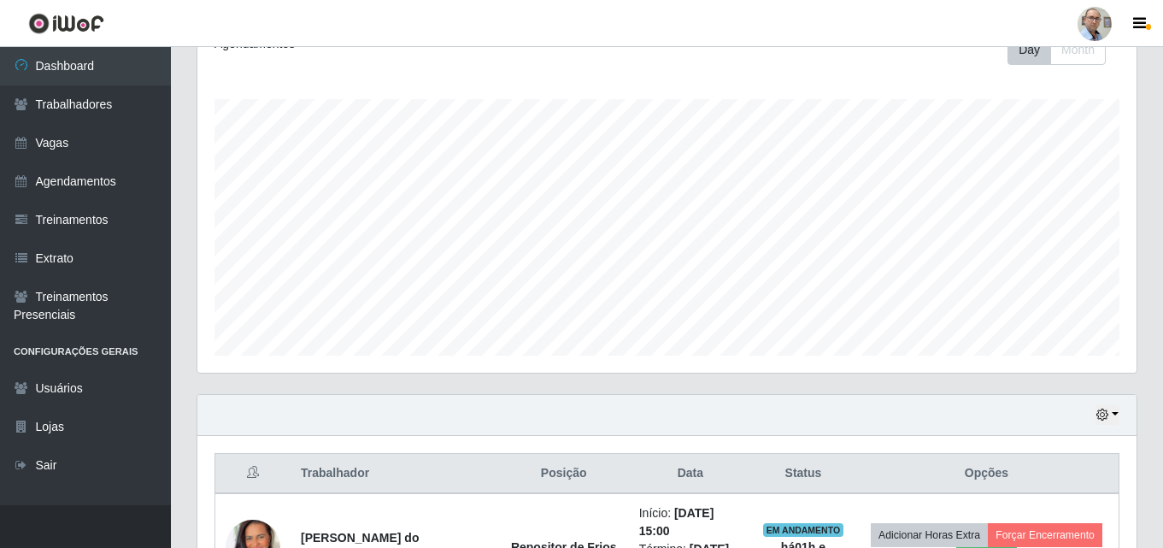
scroll to position [256, 0]
